Goal: Transaction & Acquisition: Purchase product/service

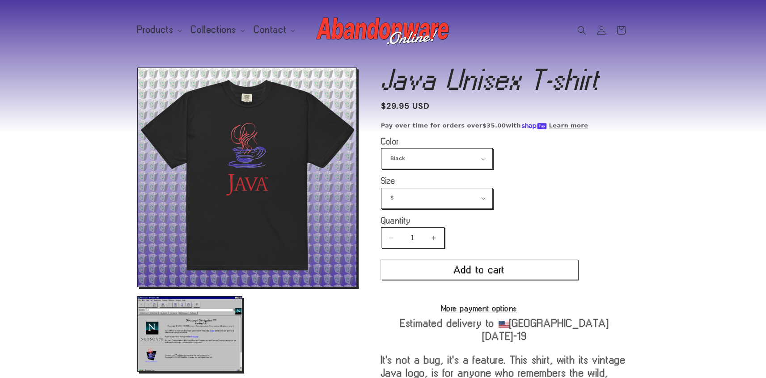
click at [138, 286] on button "Open media 1 in modal" at bounding box center [138, 286] width 0 height 0
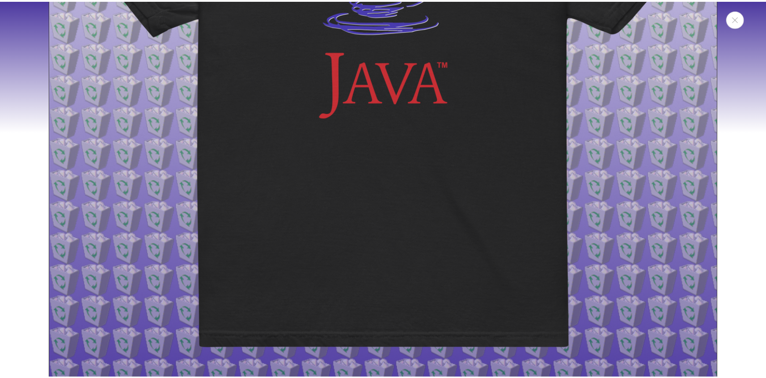
scroll to position [103, 0]
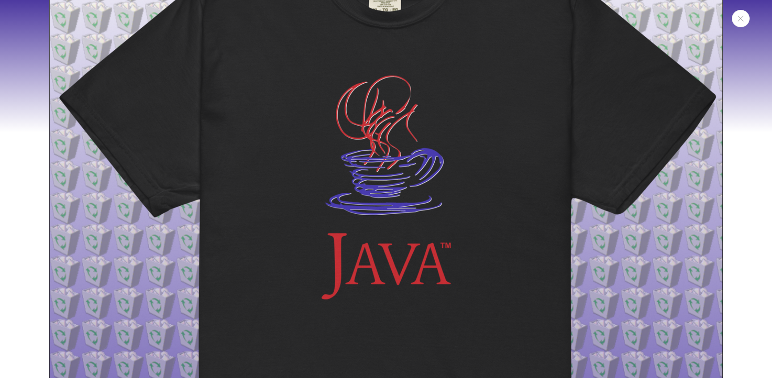
drag, startPoint x: 755, startPoint y: 14, endPoint x: 741, endPoint y: 18, distance: 14.9
click at [755, 14] on div "Media gallery" at bounding box center [386, 189] width 772 height 378
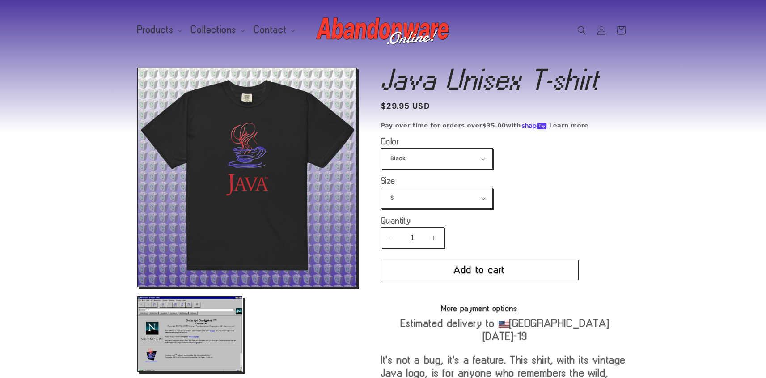
click at [741, 18] on sticky-header "Products Products Hats Shirts Stickers Patches Mouse Pads Credit (gift card)" at bounding box center [383, 30] width 766 height 60
click at [442, 156] on select "Black White" at bounding box center [436, 158] width 111 height 20
click at [381, 148] on select "Black White" at bounding box center [436, 158] width 111 height 20
click at [421, 198] on select "S M L XL 2XL 3XL 4XL" at bounding box center [436, 198] width 111 height 20
select select "XL"
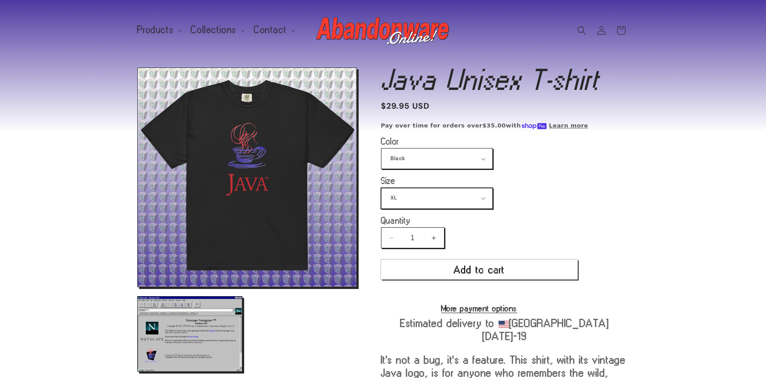
click at [381, 188] on select "S M L XL 2XL 3XL 4XL" at bounding box center [436, 198] width 111 height 20
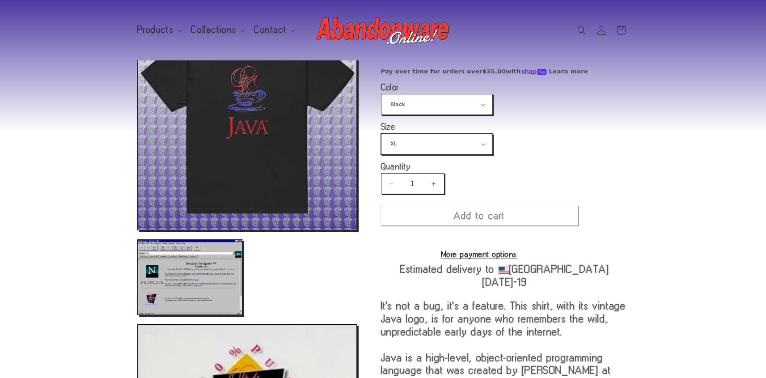
scroll to position [67, 0]
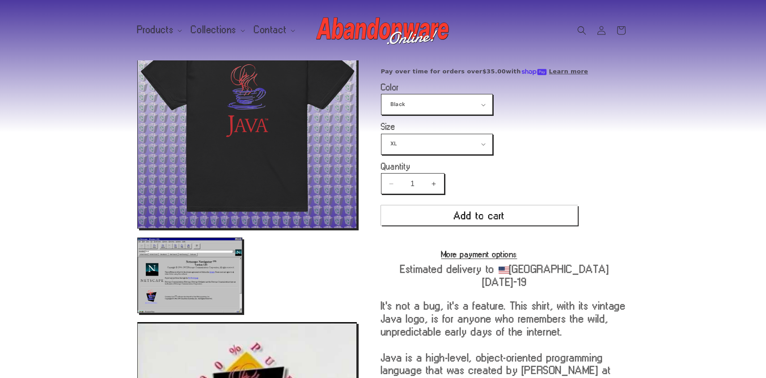
click at [587, 174] on product-info "Java Unisex T-shirt Java Unisex T-shirt Regular price $29.95 USD Regular price …" at bounding box center [505, 297] width 248 height 568
click at [542, 211] on button "Add to cart" at bounding box center [479, 215] width 197 height 20
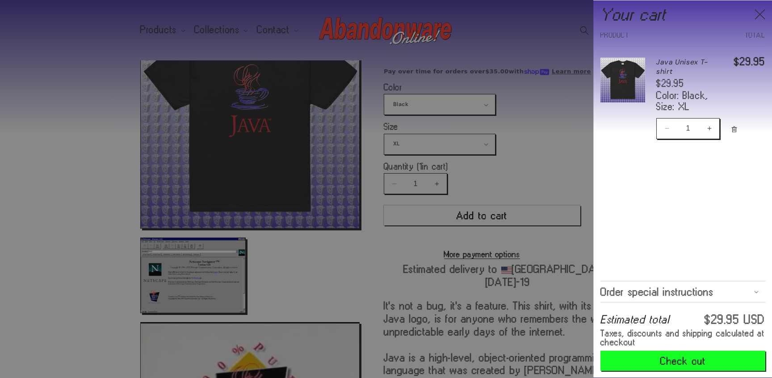
click at [564, 109] on div at bounding box center [386, 189] width 772 height 378
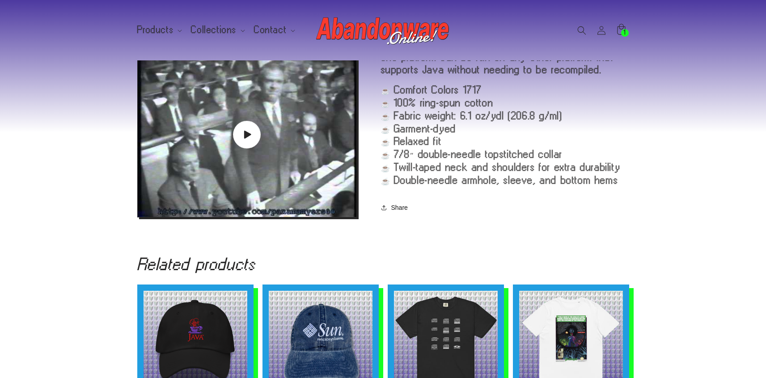
scroll to position [512, 0]
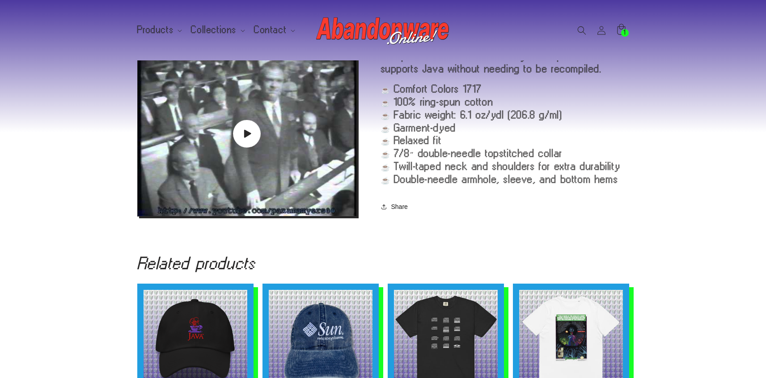
click at [522, 170] on p "☕️ Comfort Colors 1717 ☕️ 100% ring-spun cotton ☕️ Fabric weight: 6.1 oz/yd² (2…" at bounding box center [505, 133] width 248 height 103
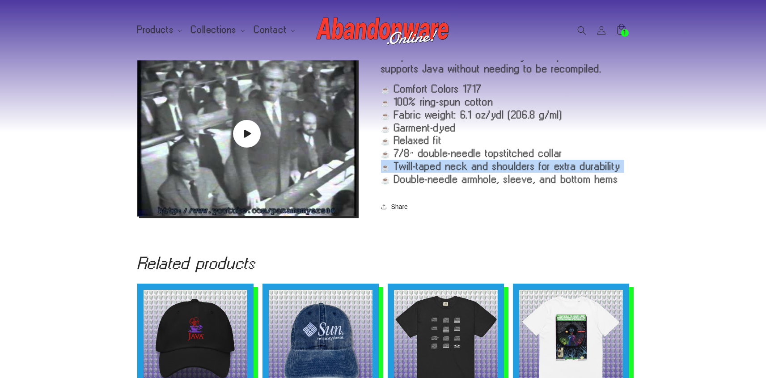
click at [522, 170] on p "☕️ Comfort Colors 1717 ☕️ 100% ring-spun cotton ☕️ Fabric weight: 6.1 oz/yd² (2…" at bounding box center [505, 133] width 248 height 103
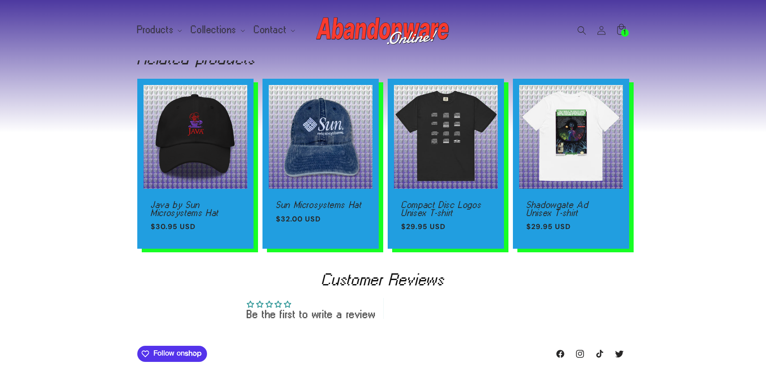
scroll to position [688, 0]
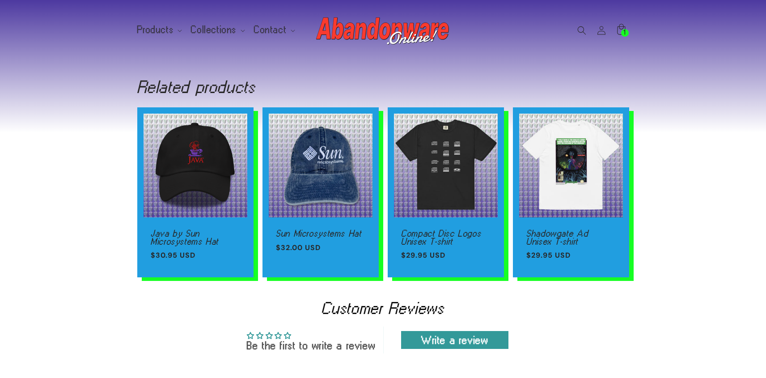
click at [700, 194] on div "Related products Java by Sun Microsystems Hat Java by Sun Microsystems Hat Regu…" at bounding box center [383, 164] width 766 height 249
click at [703, 180] on div "Related products Java by Sun Microsystems Hat Java by Sun Microsystems Hat Regu…" at bounding box center [383, 164] width 766 height 249
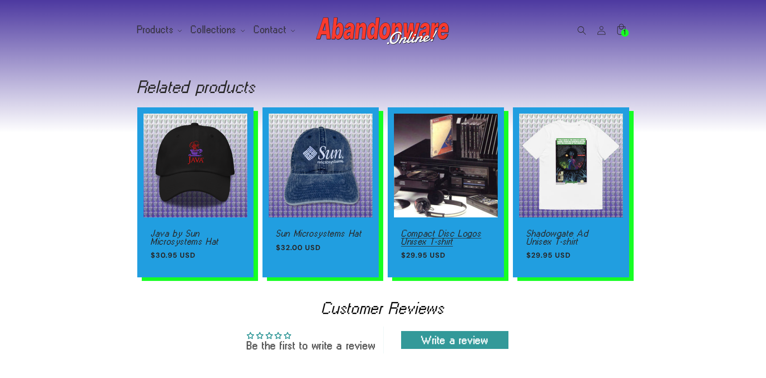
click at [452, 229] on link "Compact Disc Logos Unisex T-shirt" at bounding box center [445, 237] width 89 height 16
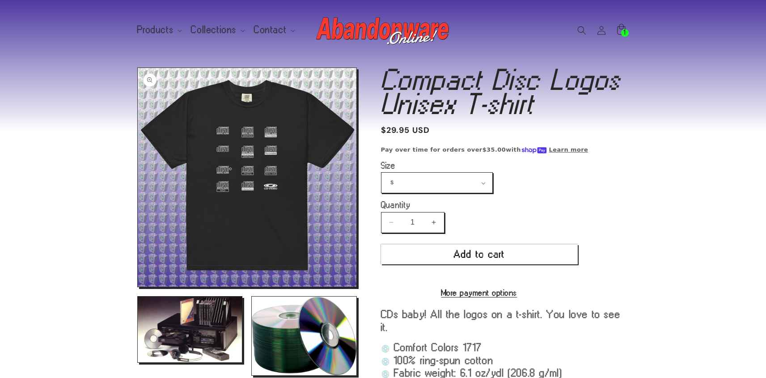
click at [138, 286] on button "Open media 1 in modal" at bounding box center [138, 286] width 0 height 0
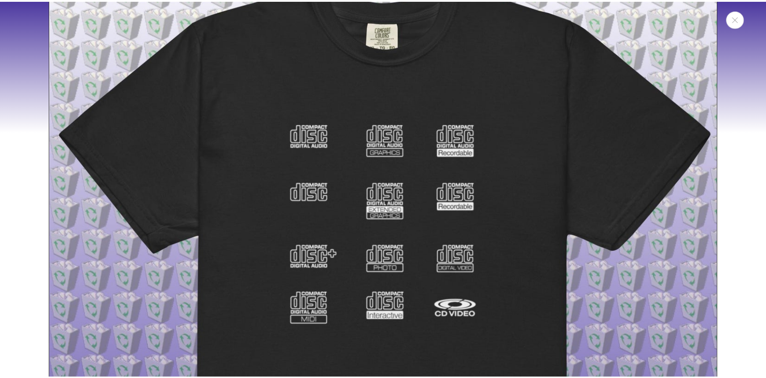
scroll to position [73, 0]
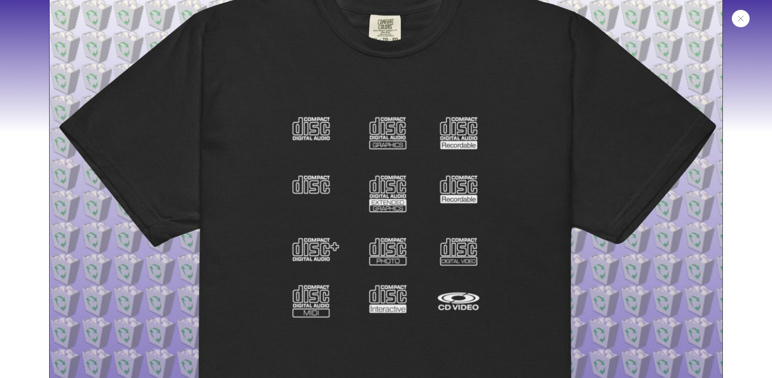
click at [735, 23] on button "Close" at bounding box center [741, 18] width 18 height 17
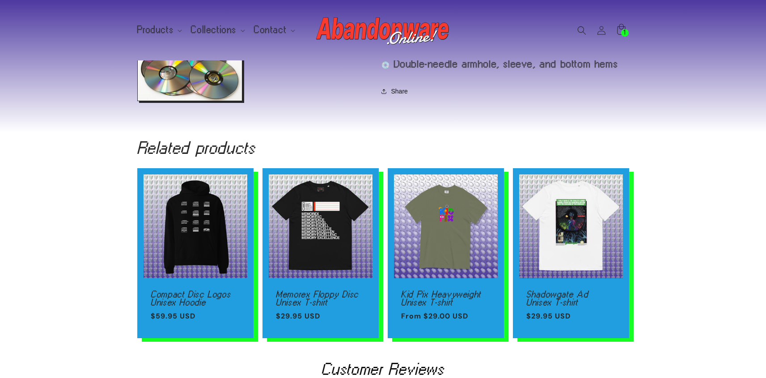
scroll to position [412, 0]
